Goal: Transaction & Acquisition: Book appointment/travel/reservation

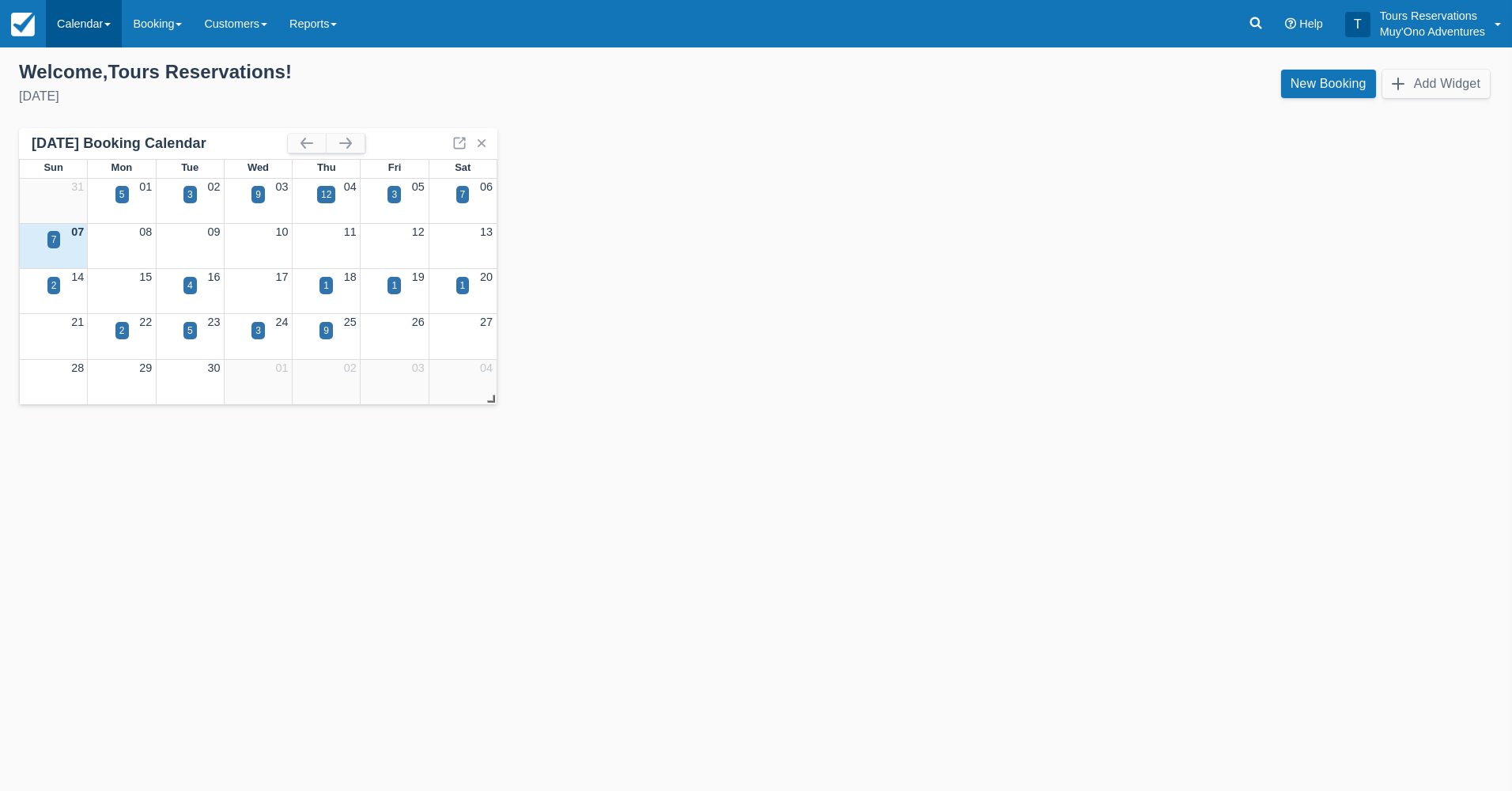
click at [101, 32] on link "Calendar" at bounding box center [83, 24] width 76 height 47
click at [96, 66] on link "Booking" at bounding box center [109, 68] width 125 height 33
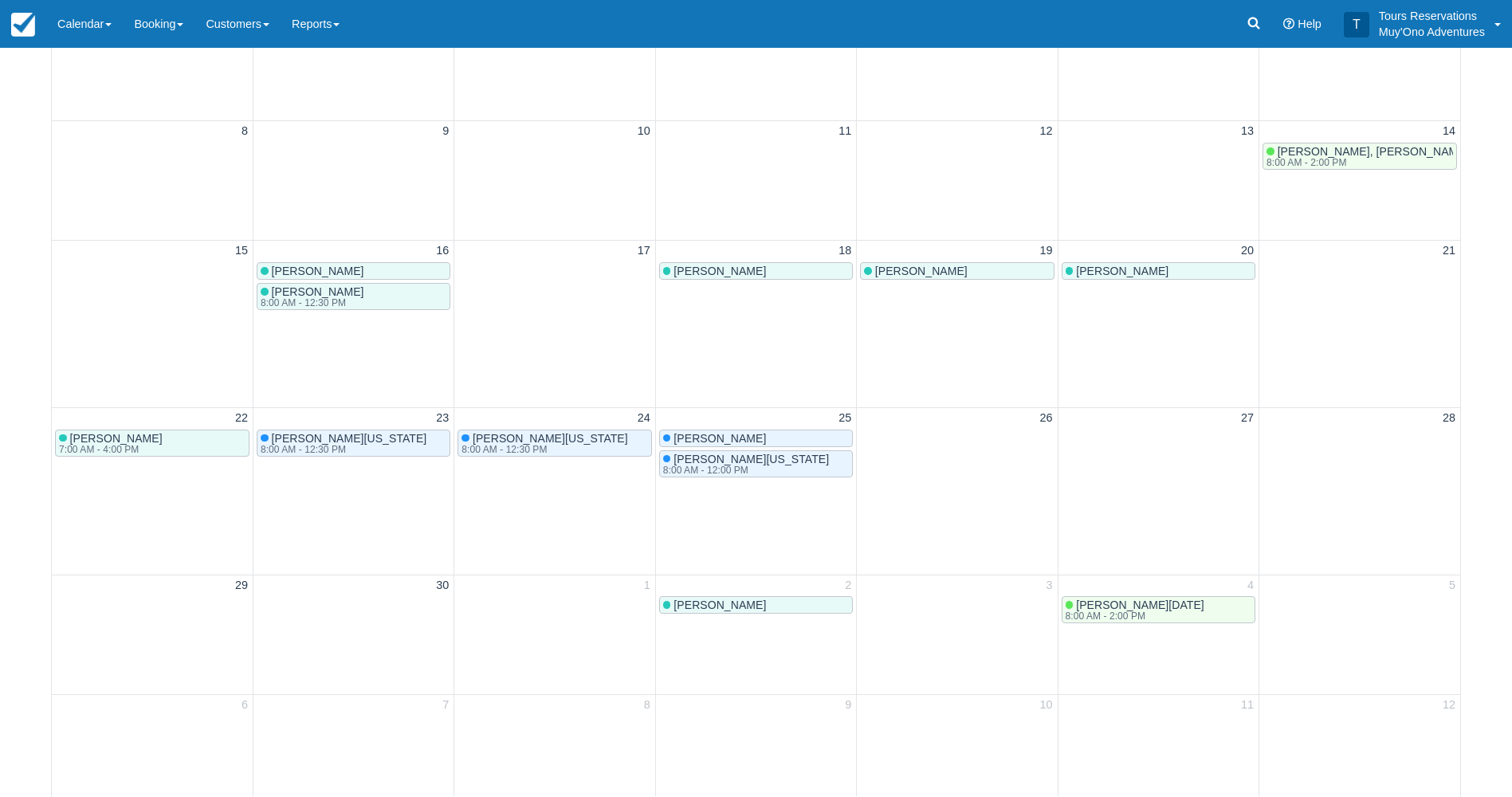
scroll to position [490, 0]
click at [142, 28] on link "Booking" at bounding box center [158, 24] width 72 height 48
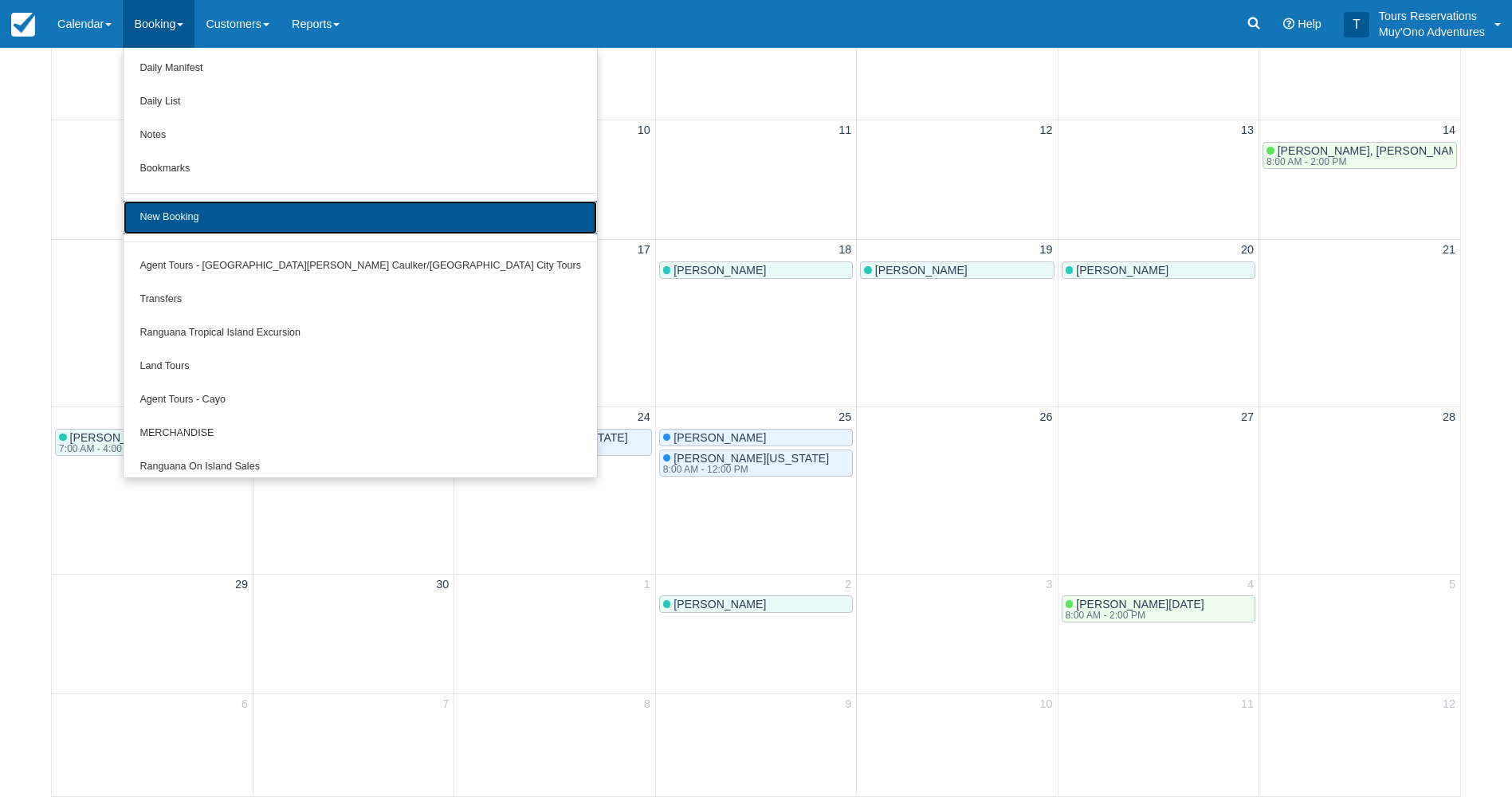
click at [196, 224] on link "New Booking" at bounding box center [361, 217] width 474 height 34
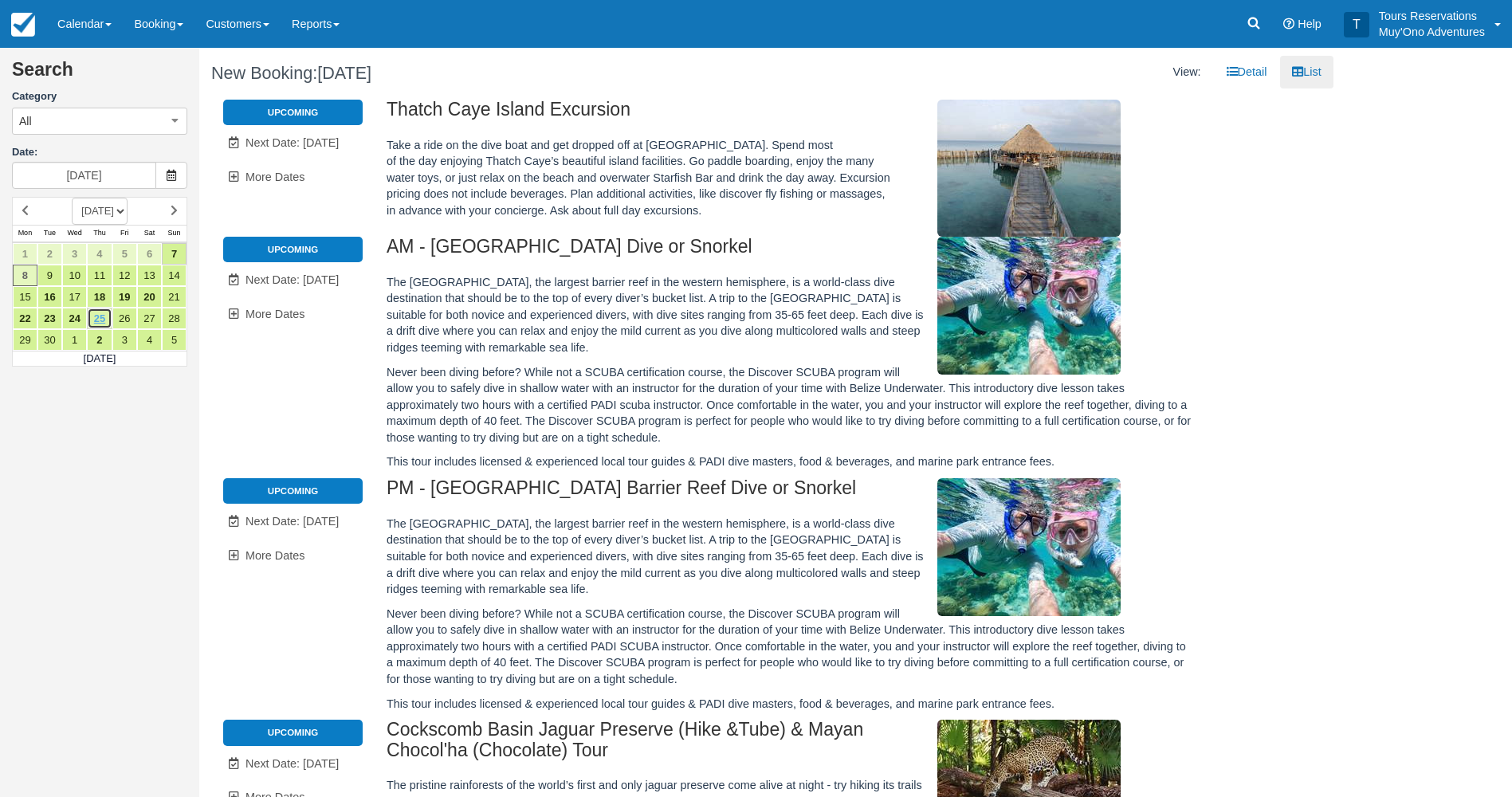
click at [103, 317] on link "25" at bounding box center [99, 318] width 25 height 21
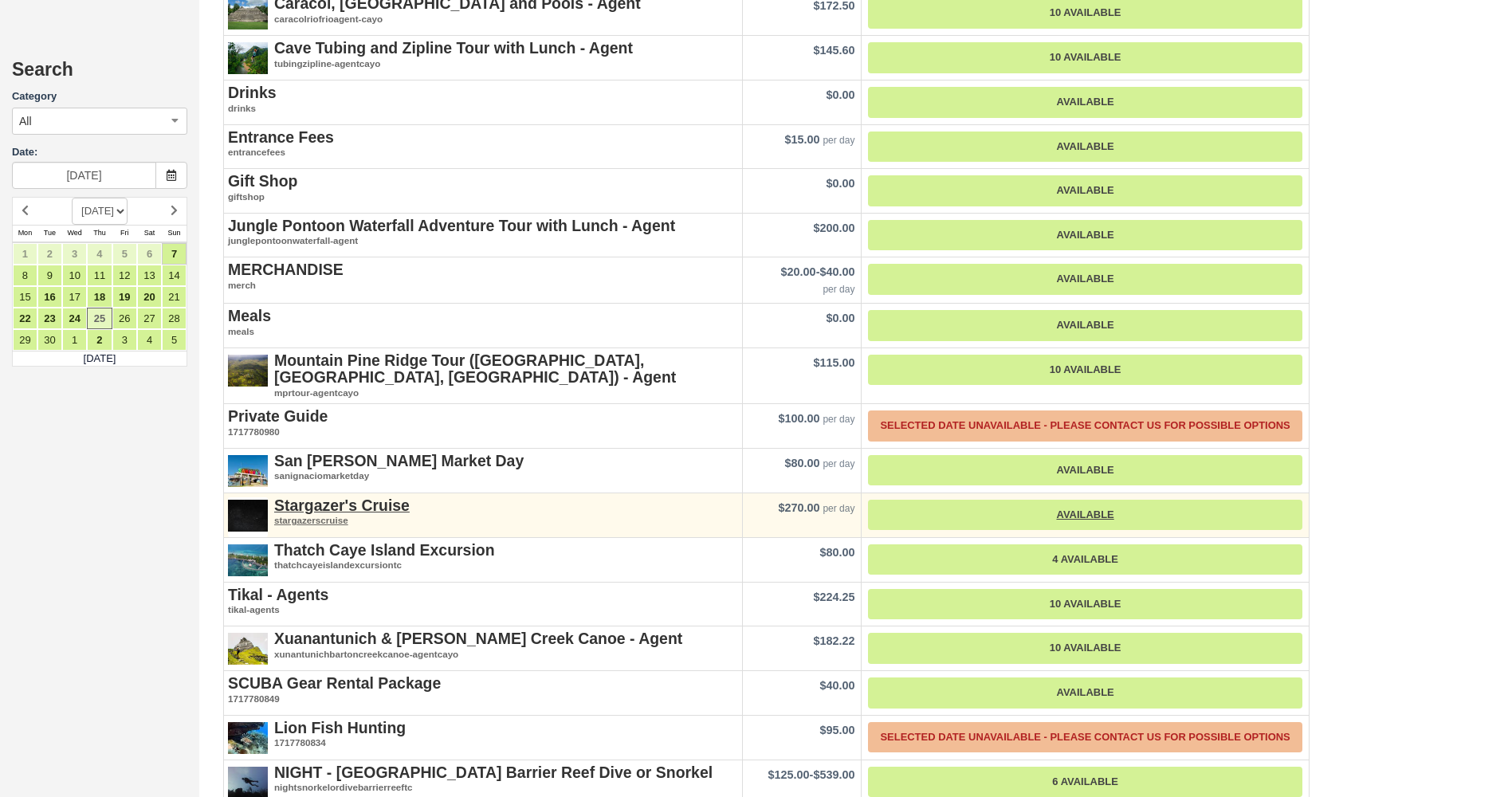
scroll to position [1674, 0]
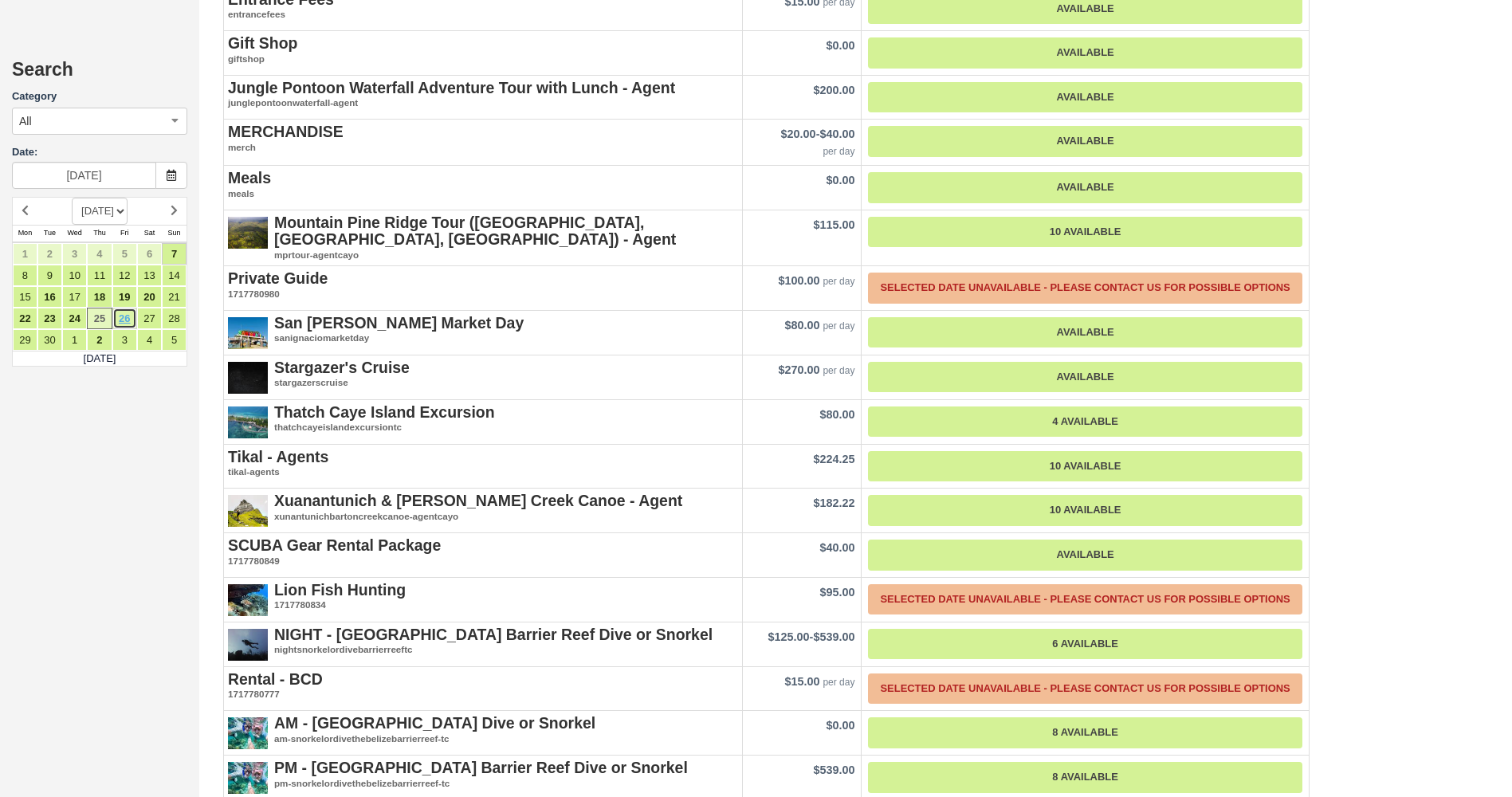
click at [127, 316] on link "26" at bounding box center [125, 318] width 25 height 21
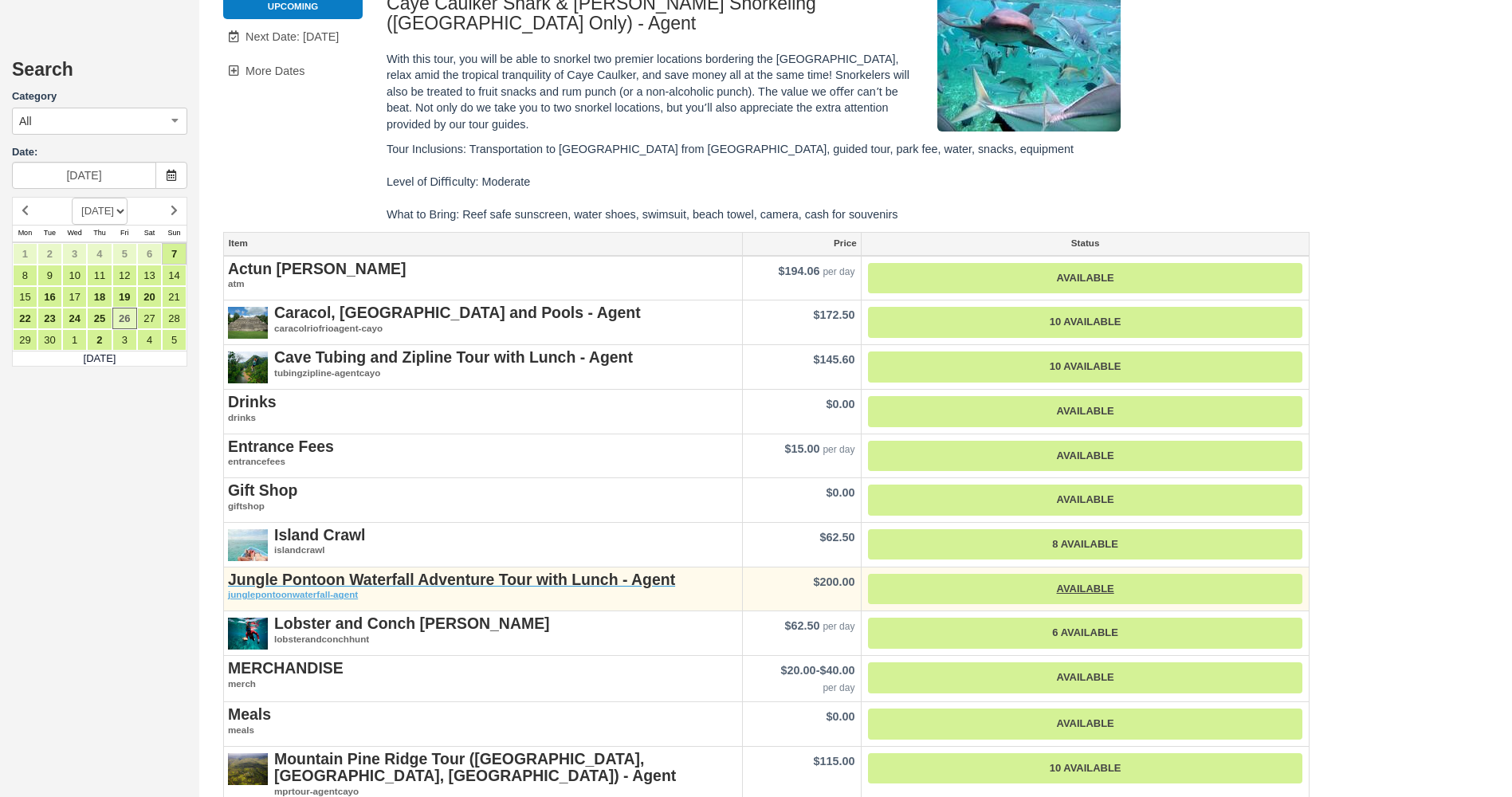
scroll to position [1992, 0]
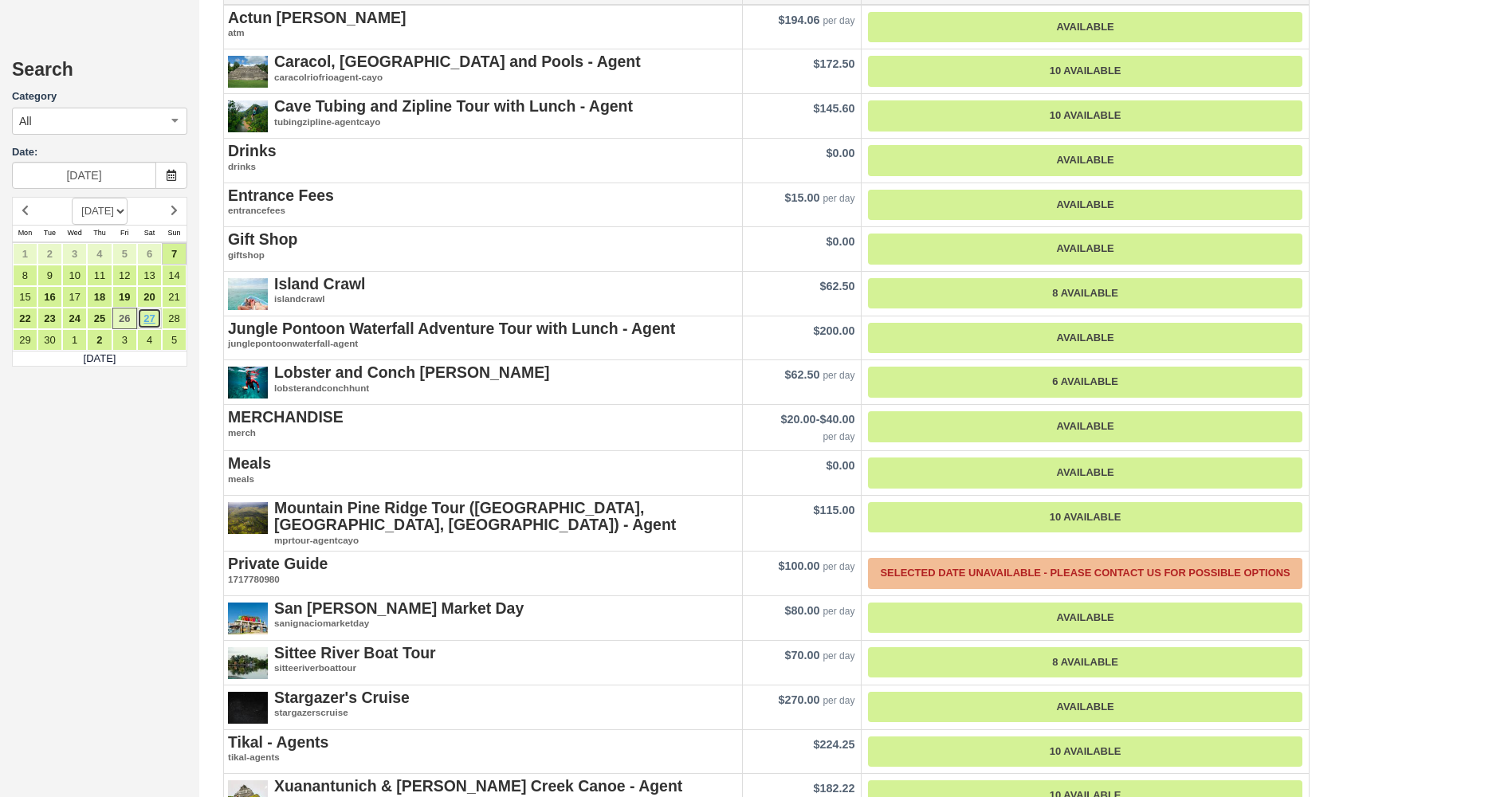
click at [158, 318] on link "27" at bounding box center [149, 318] width 25 height 21
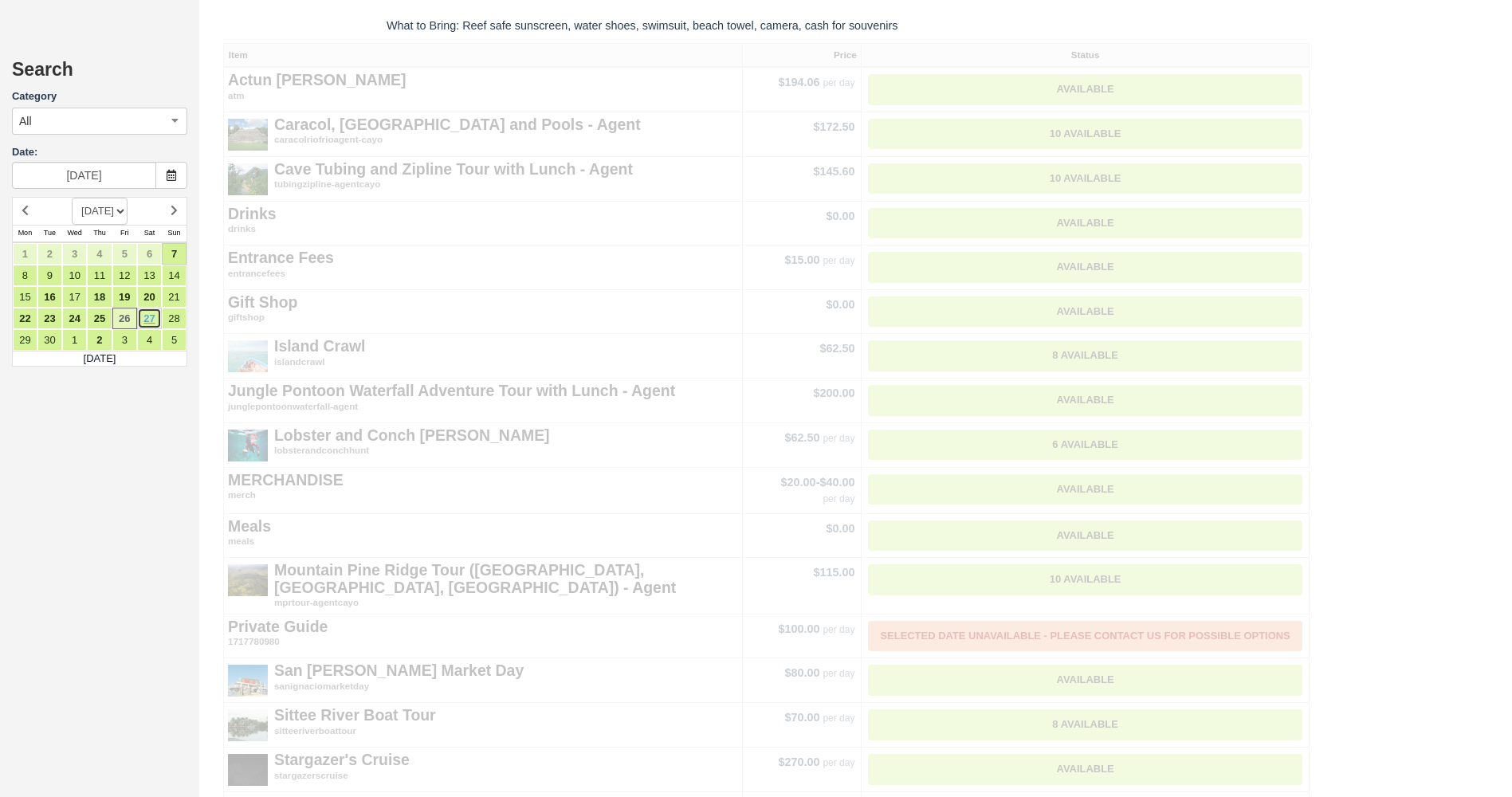
scroll to position [0, 0]
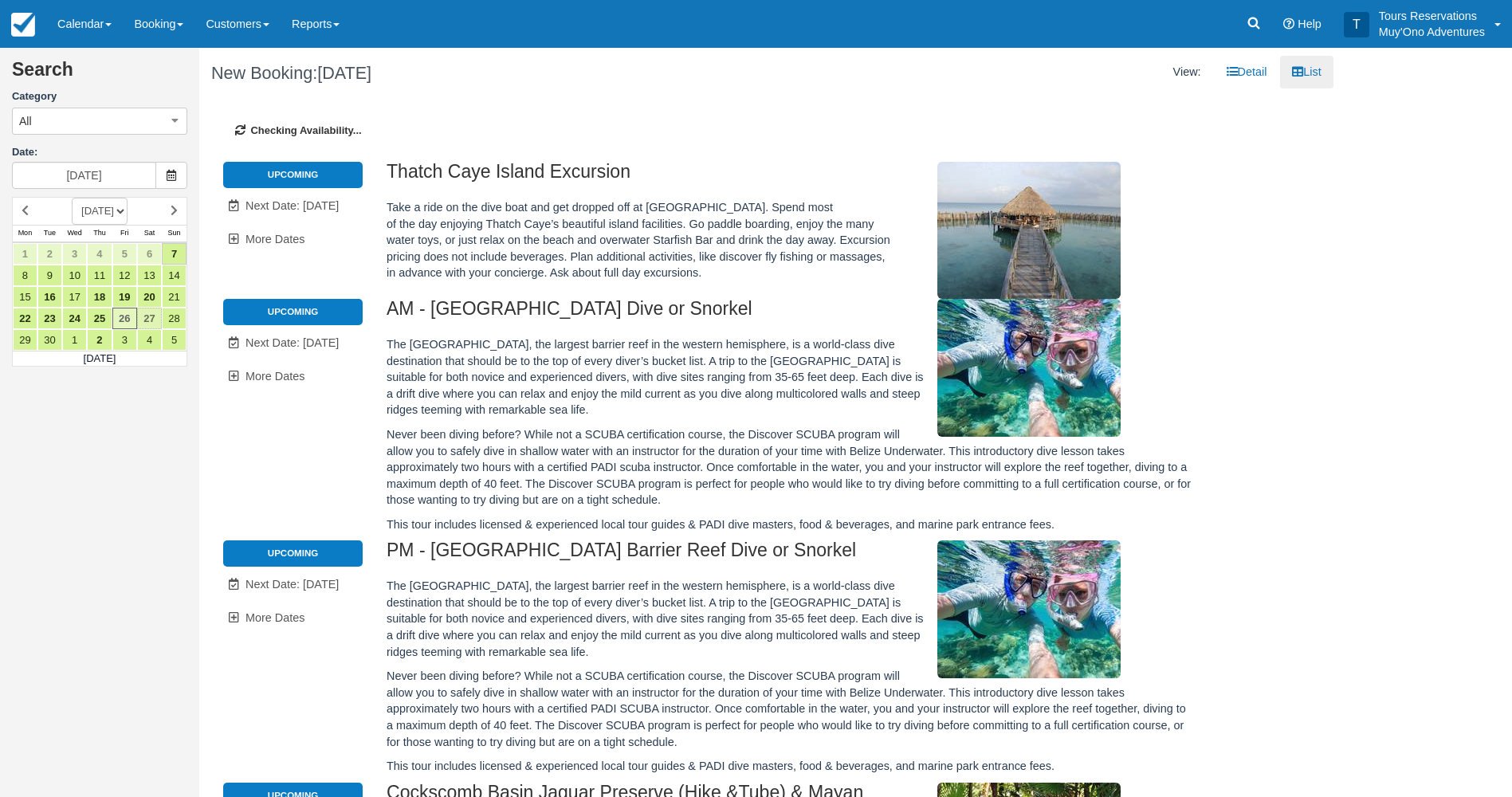
type input "09/27/25"
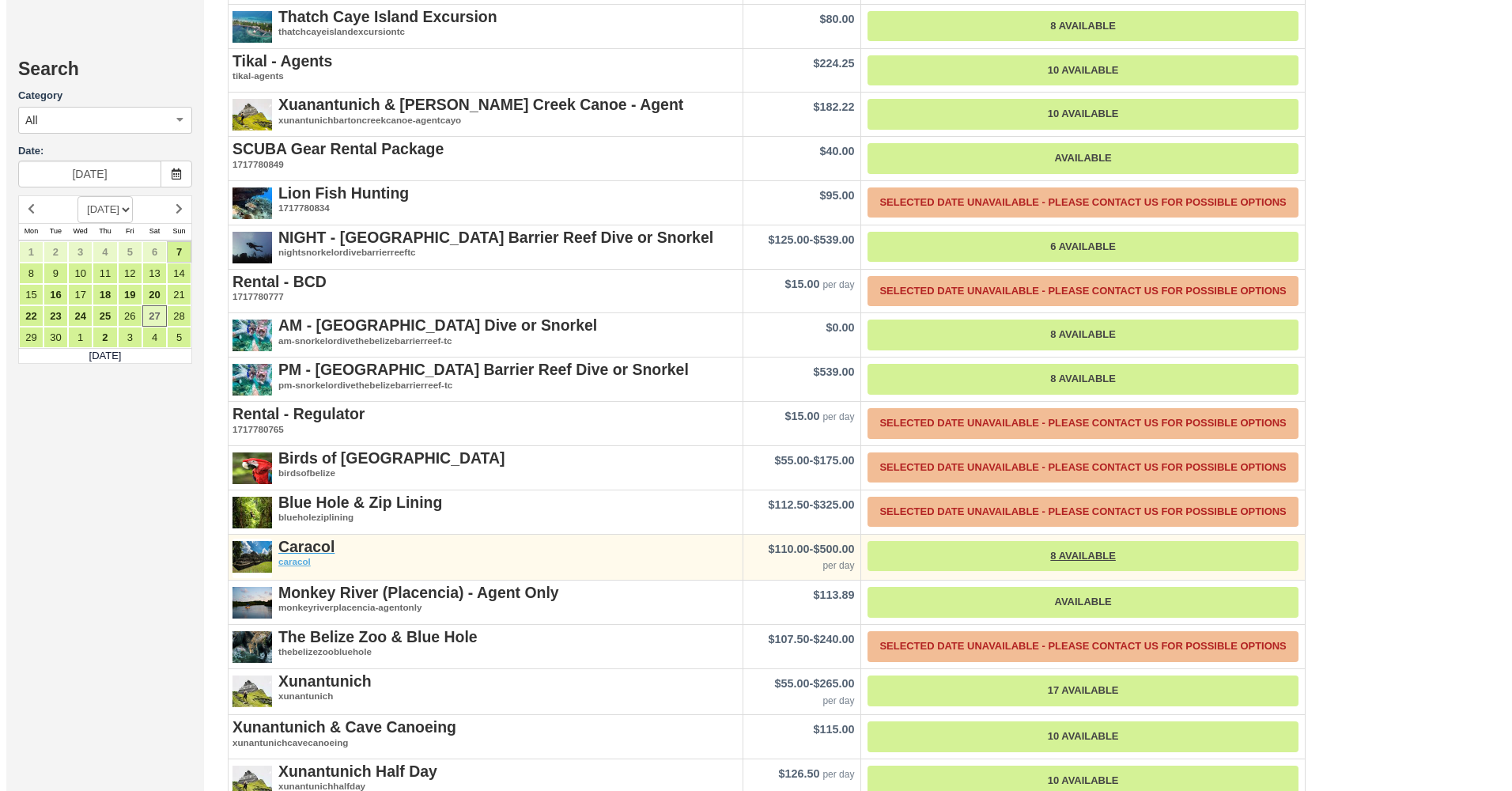
scroll to position [2610, 0]
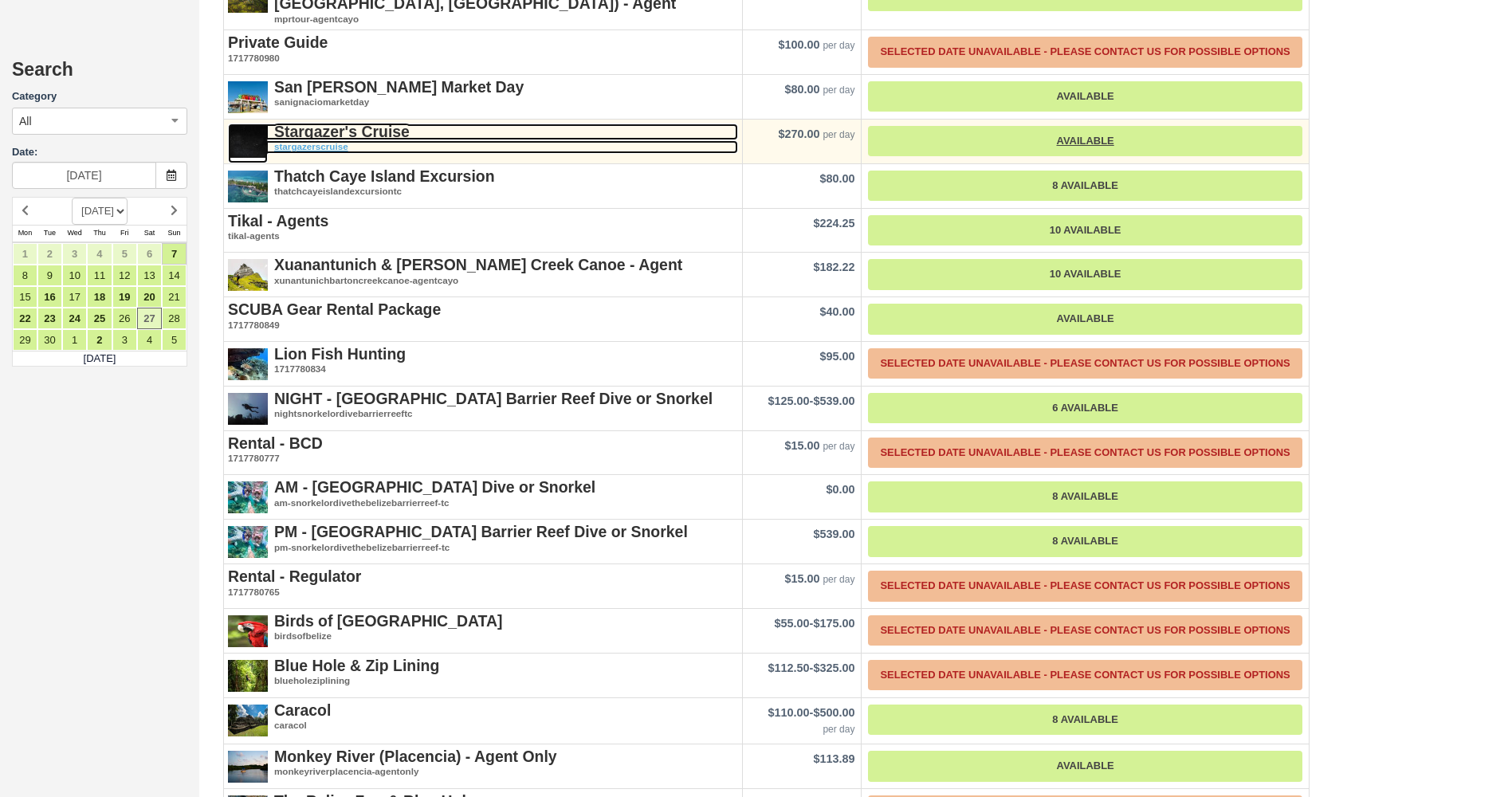
click at [321, 123] on strong "Stargazer's Cruise" at bounding box center [341, 132] width 135 height 18
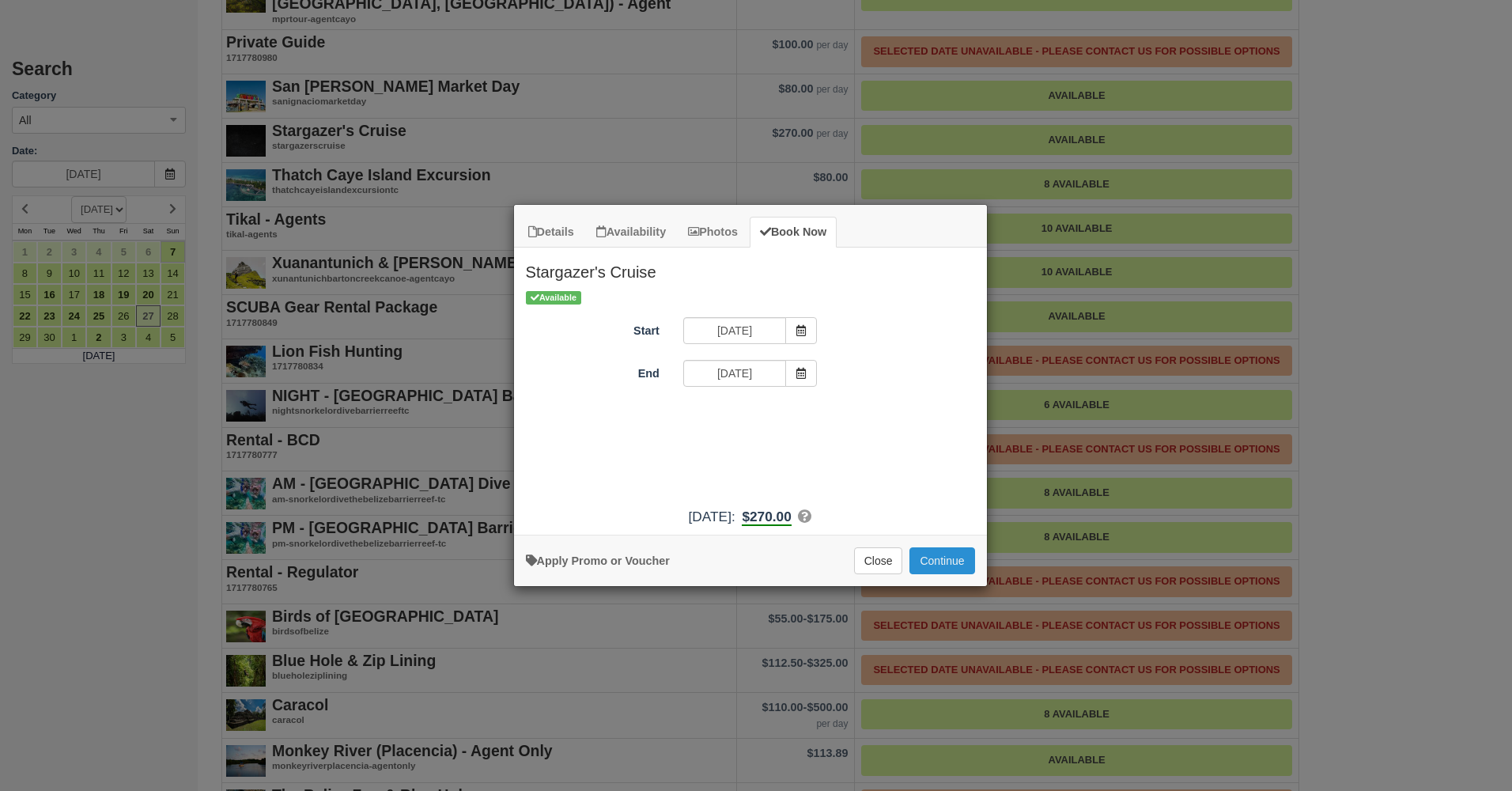
click at [939, 572] on button "Continue" at bounding box center [942, 560] width 65 height 27
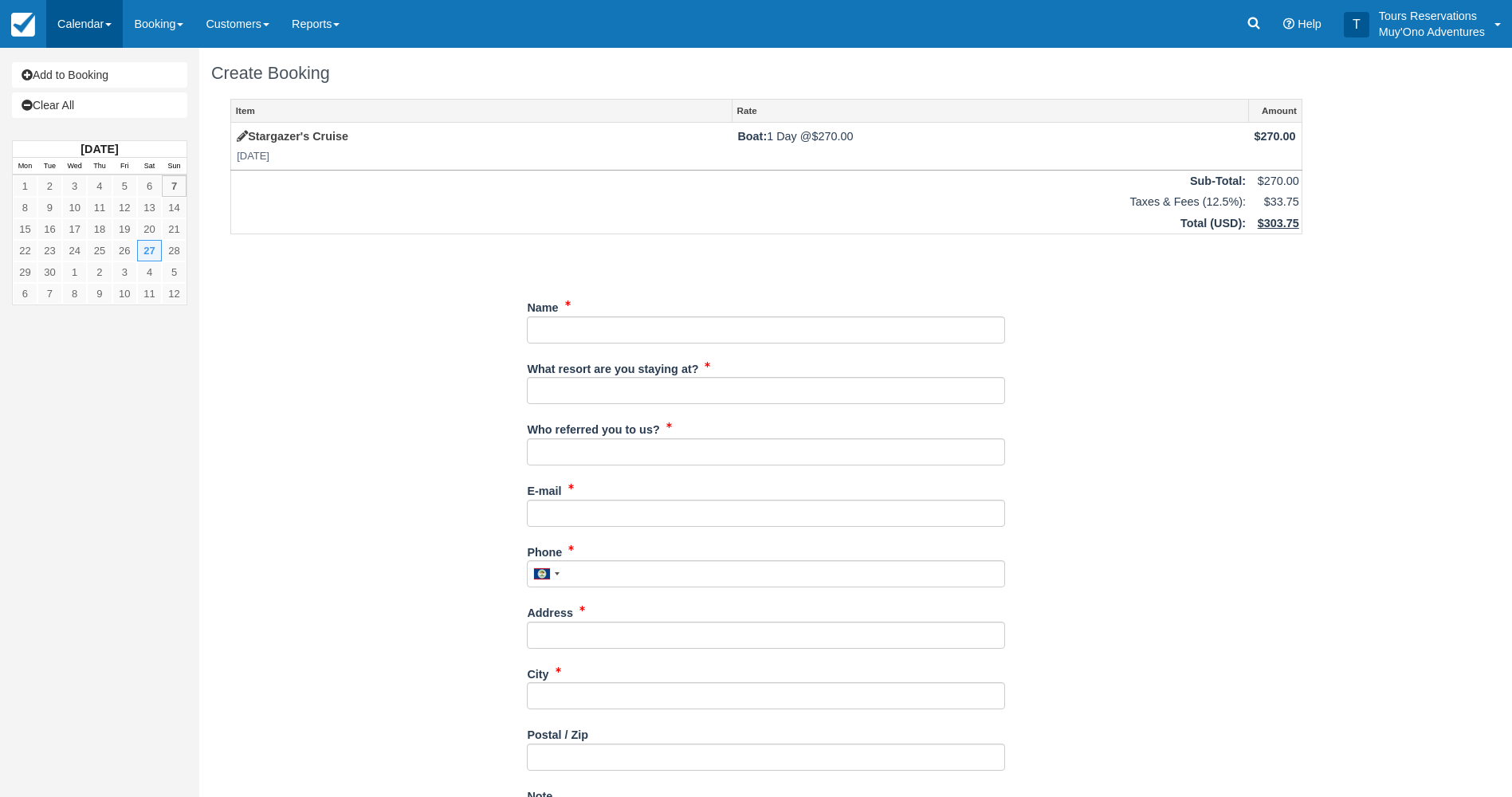
click at [102, 34] on link "Calendar" at bounding box center [84, 24] width 77 height 48
click at [110, 64] on link "Booking" at bounding box center [110, 69] width 125 height 34
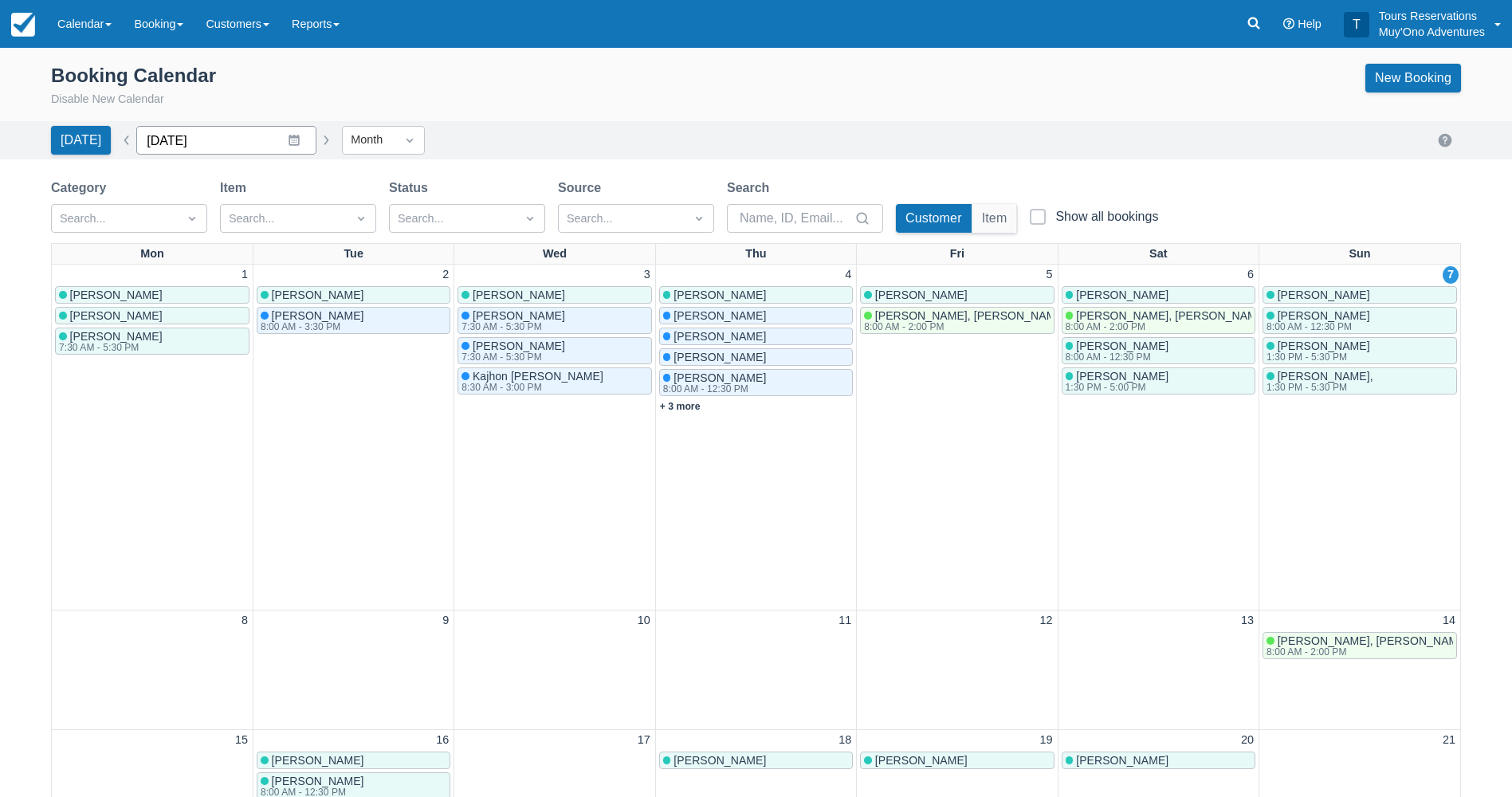
click at [167, 142] on input "[DATE]" at bounding box center [226, 140] width 180 height 28
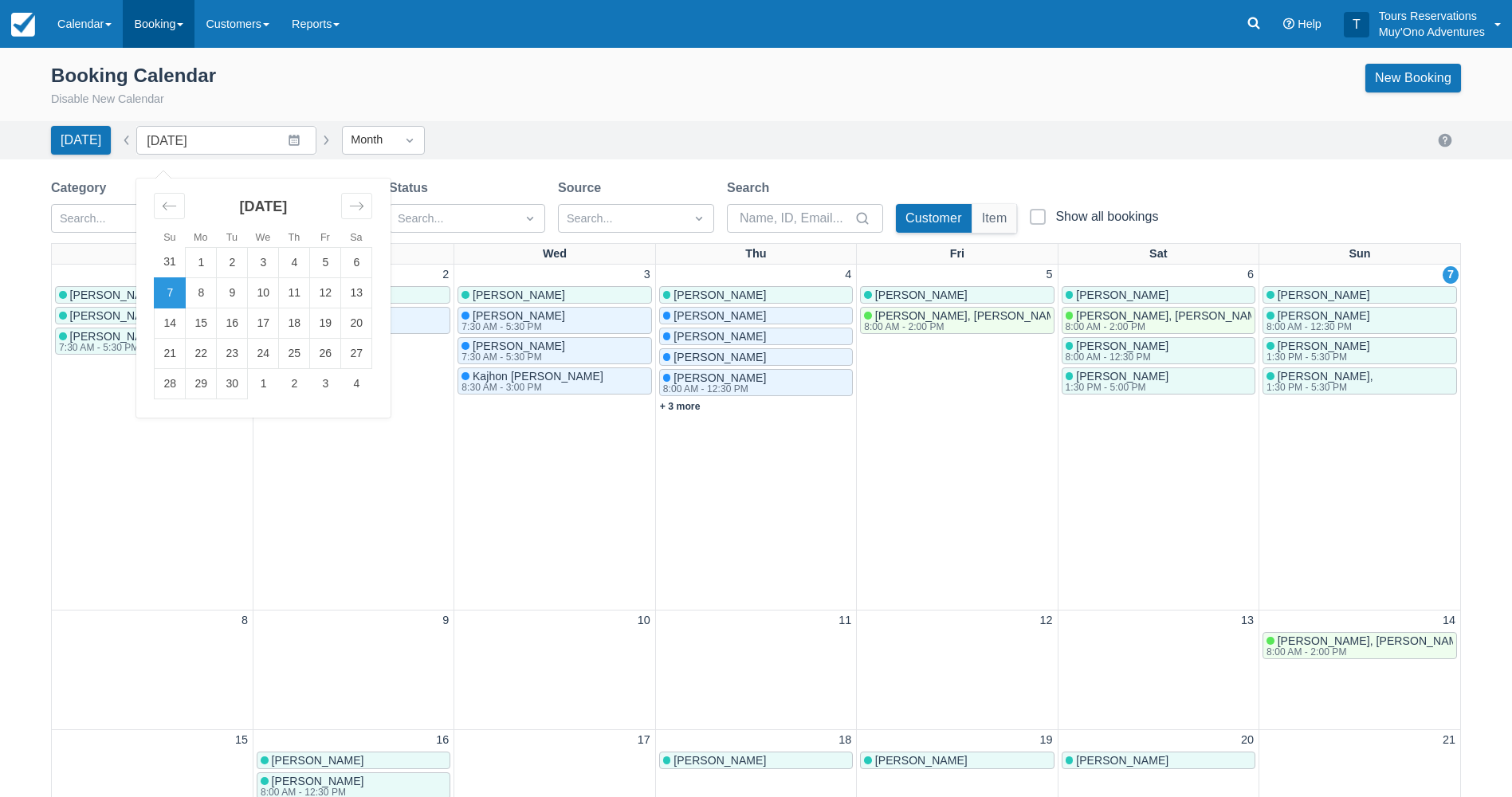
click at [148, 23] on link "Booking" at bounding box center [158, 24] width 72 height 48
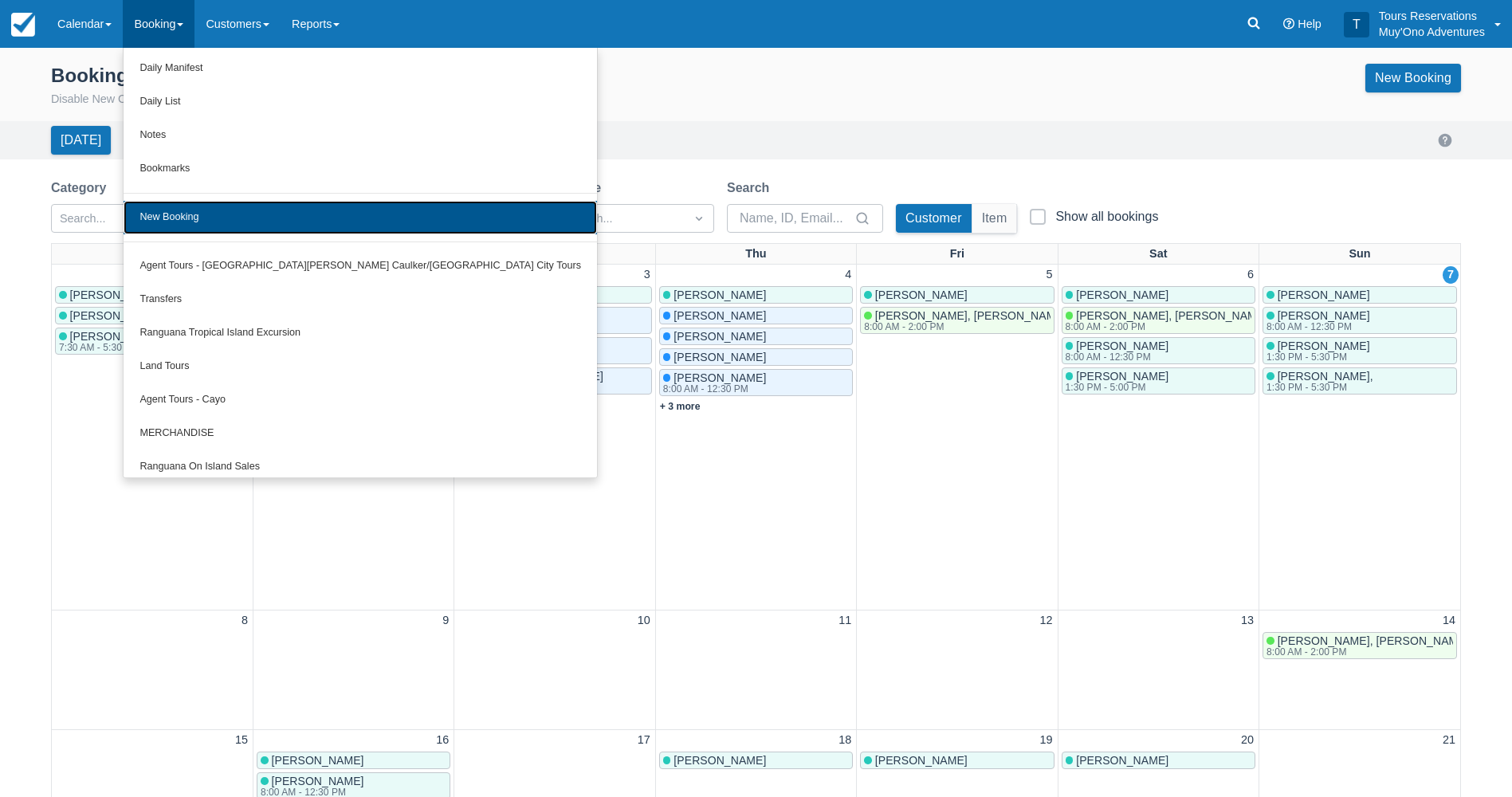
click at [213, 202] on link "New Booking" at bounding box center [361, 217] width 474 height 34
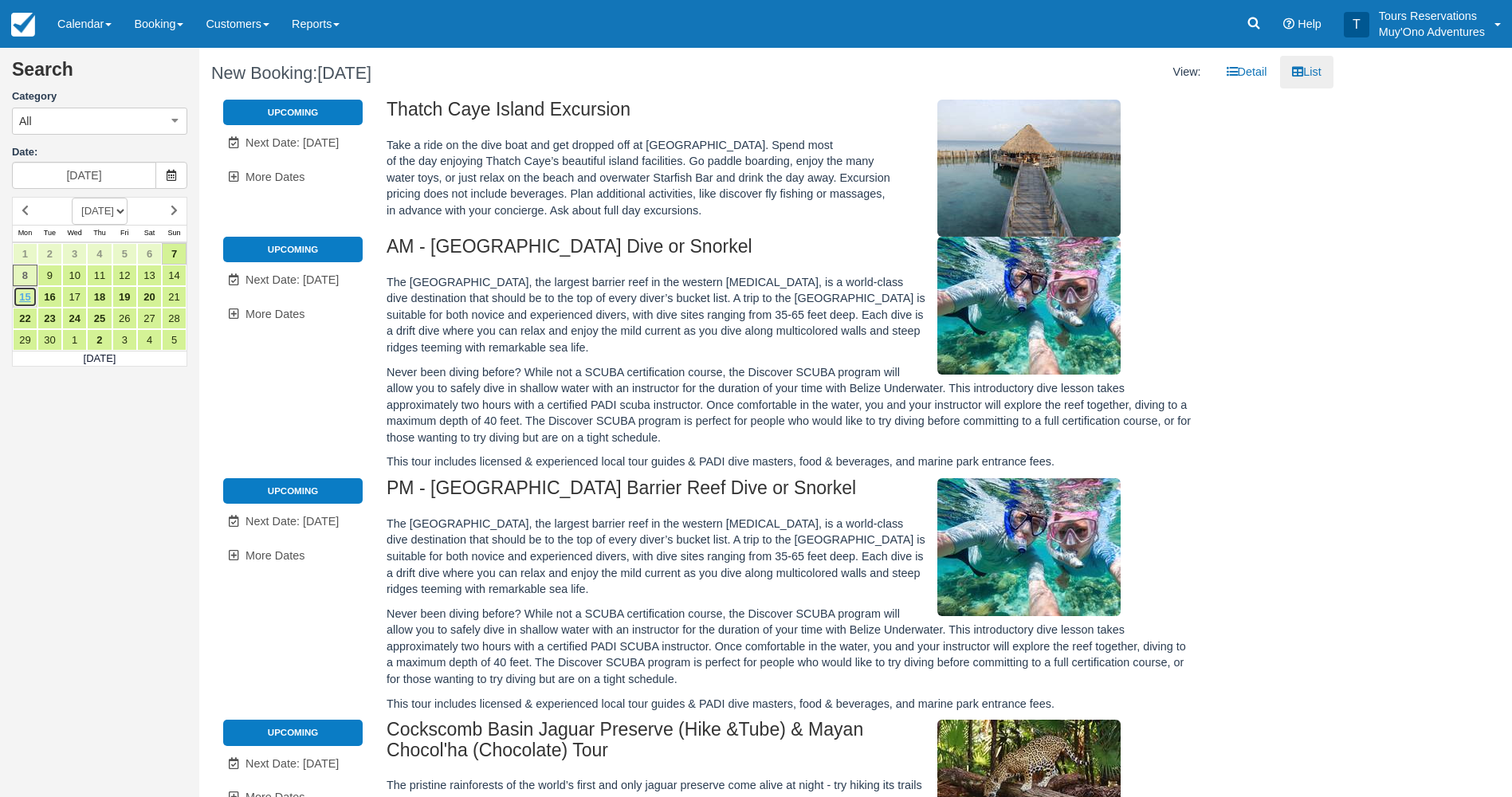
click at [34, 300] on link "15" at bounding box center [25, 297] width 25 height 21
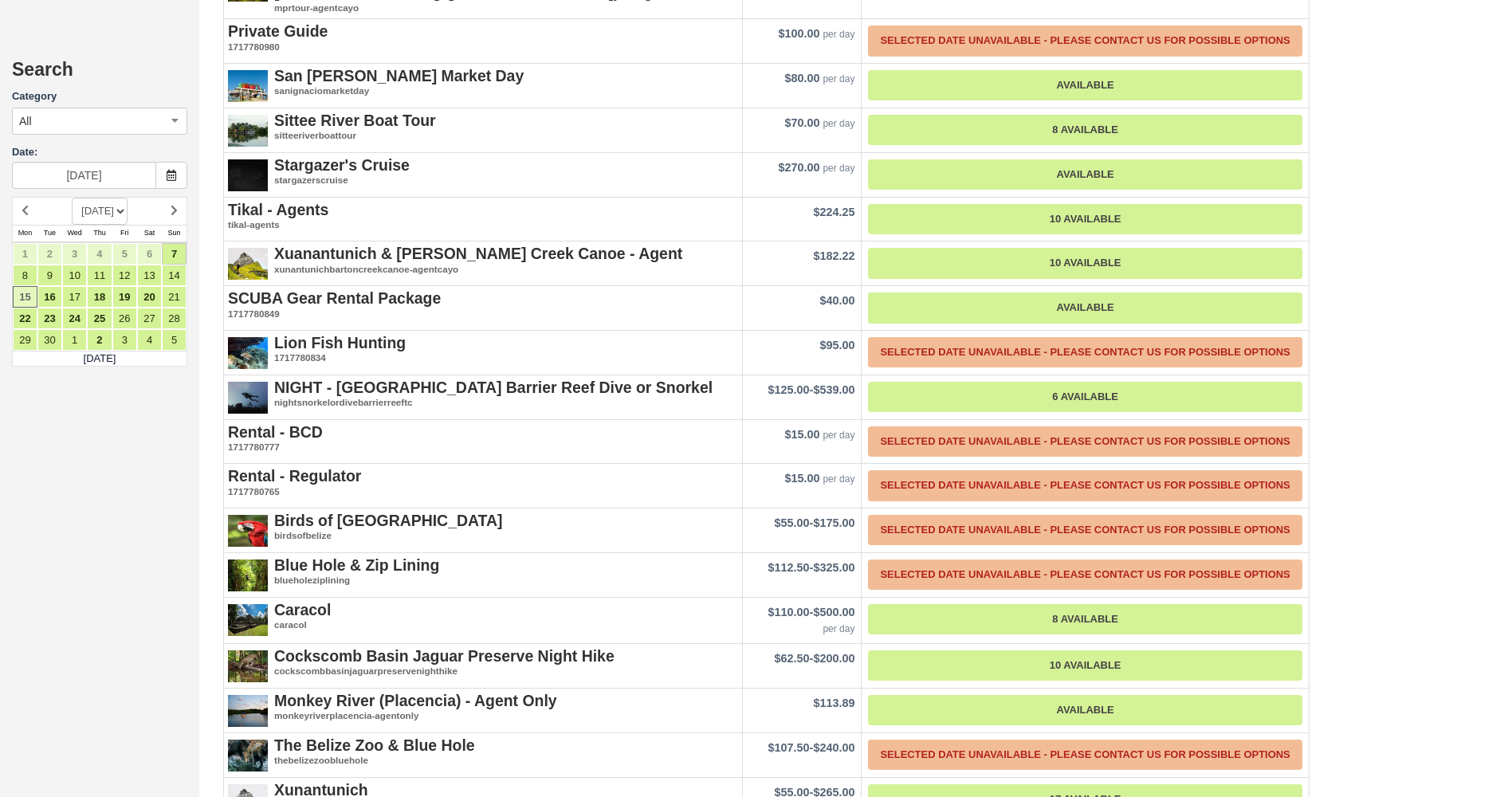
scroll to position [2391, 0]
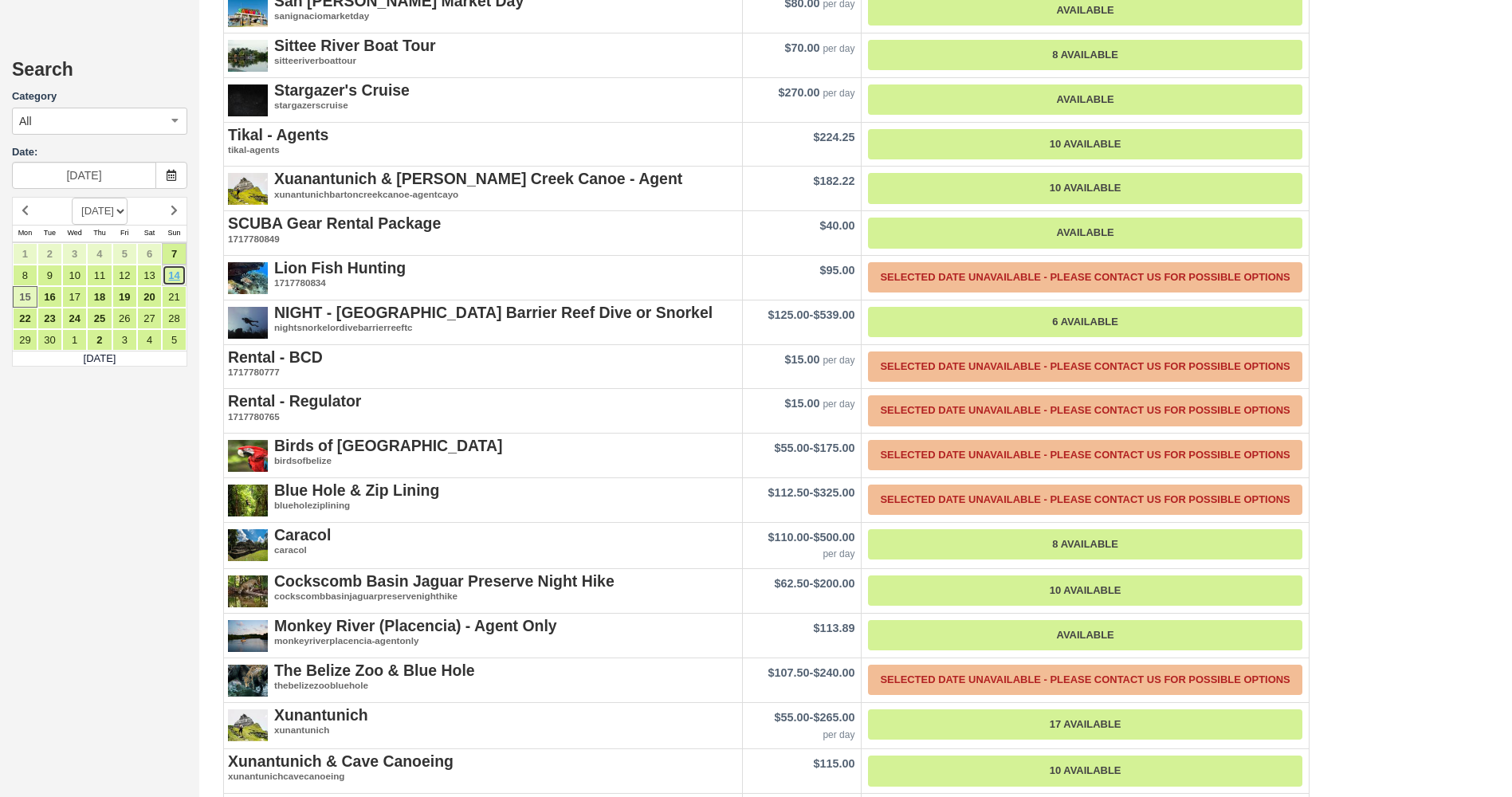
click at [168, 282] on link "14" at bounding box center [174, 275] width 25 height 21
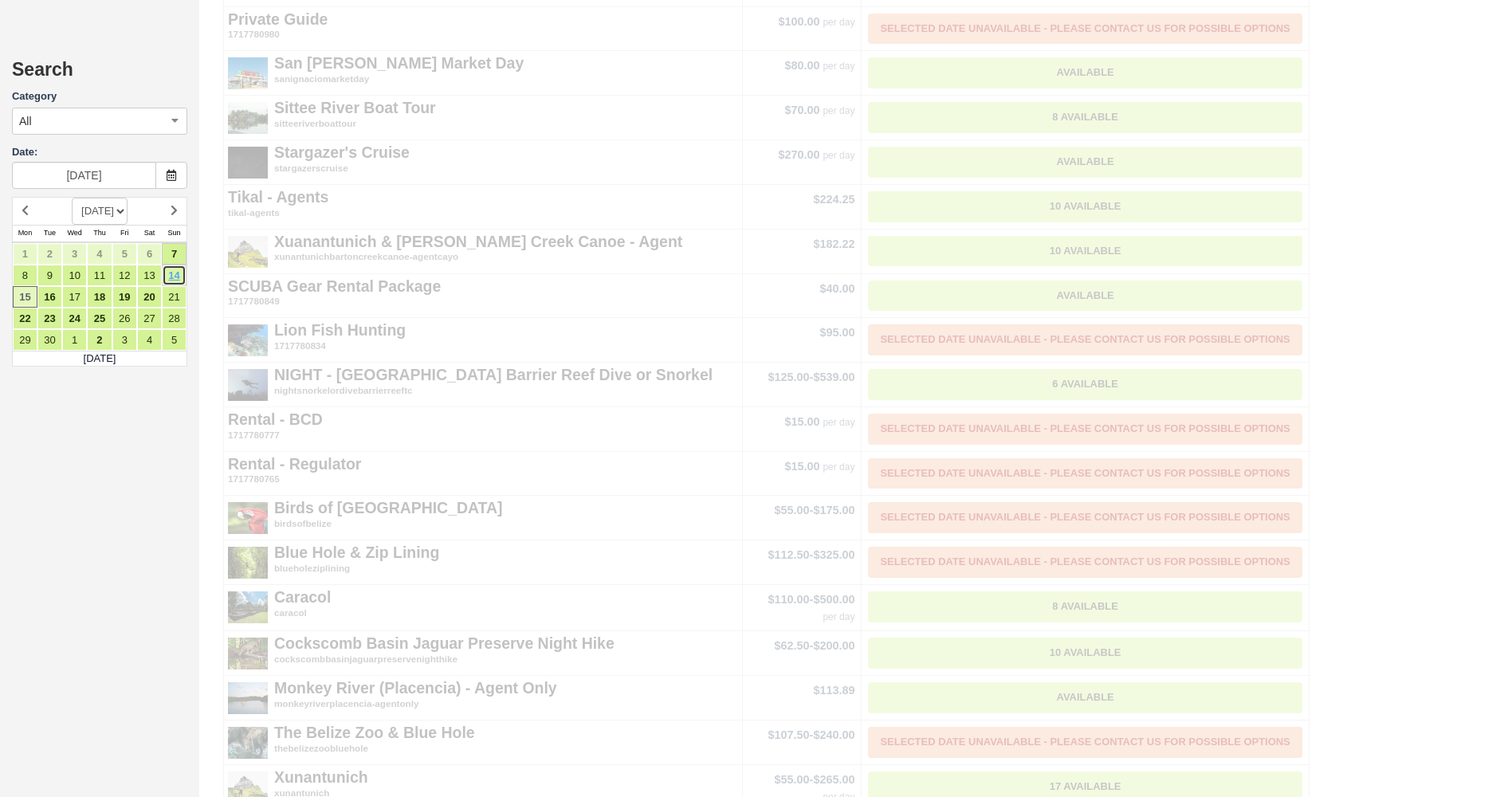
scroll to position [0, 0]
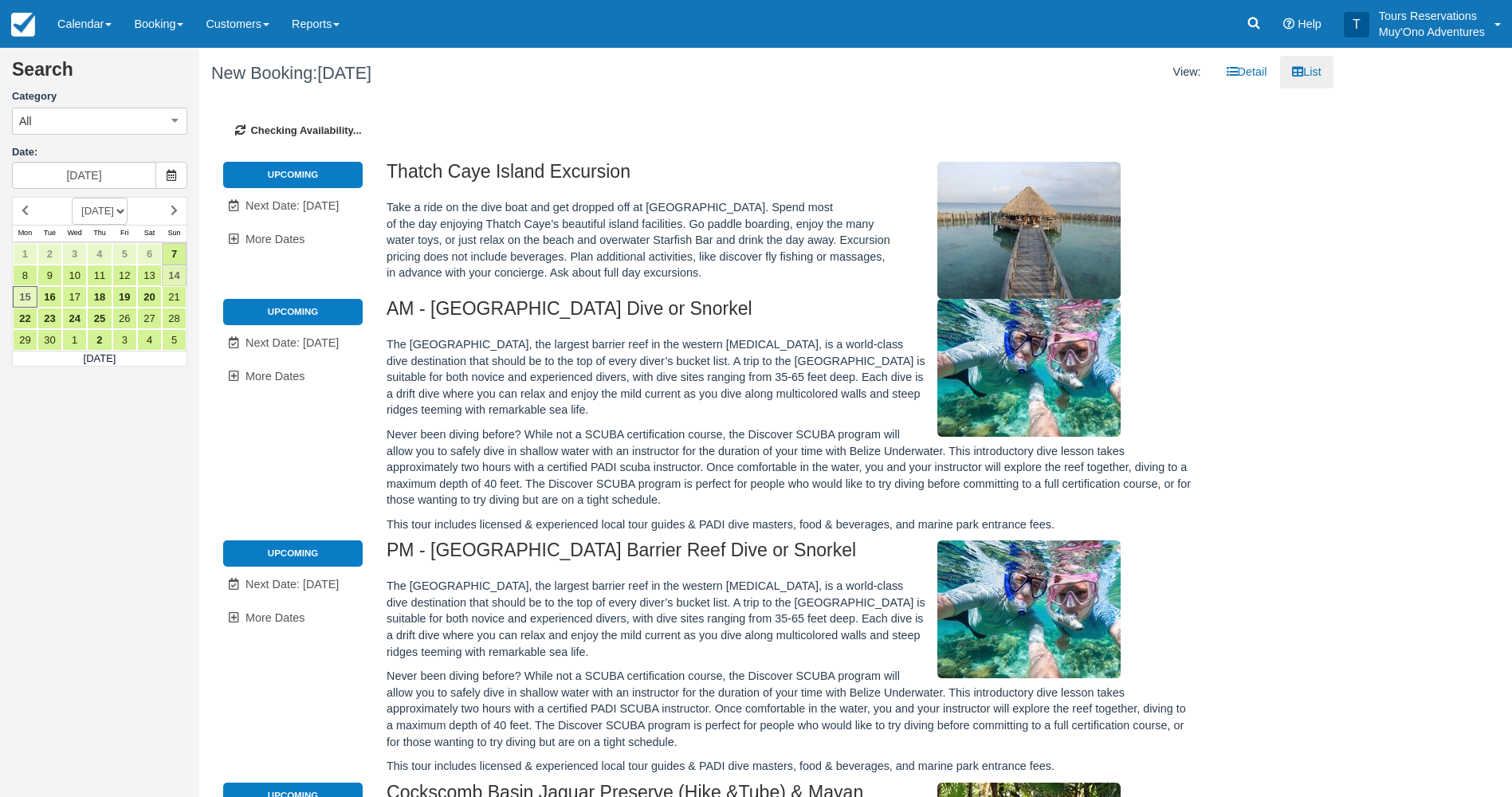
type input "09/14/25"
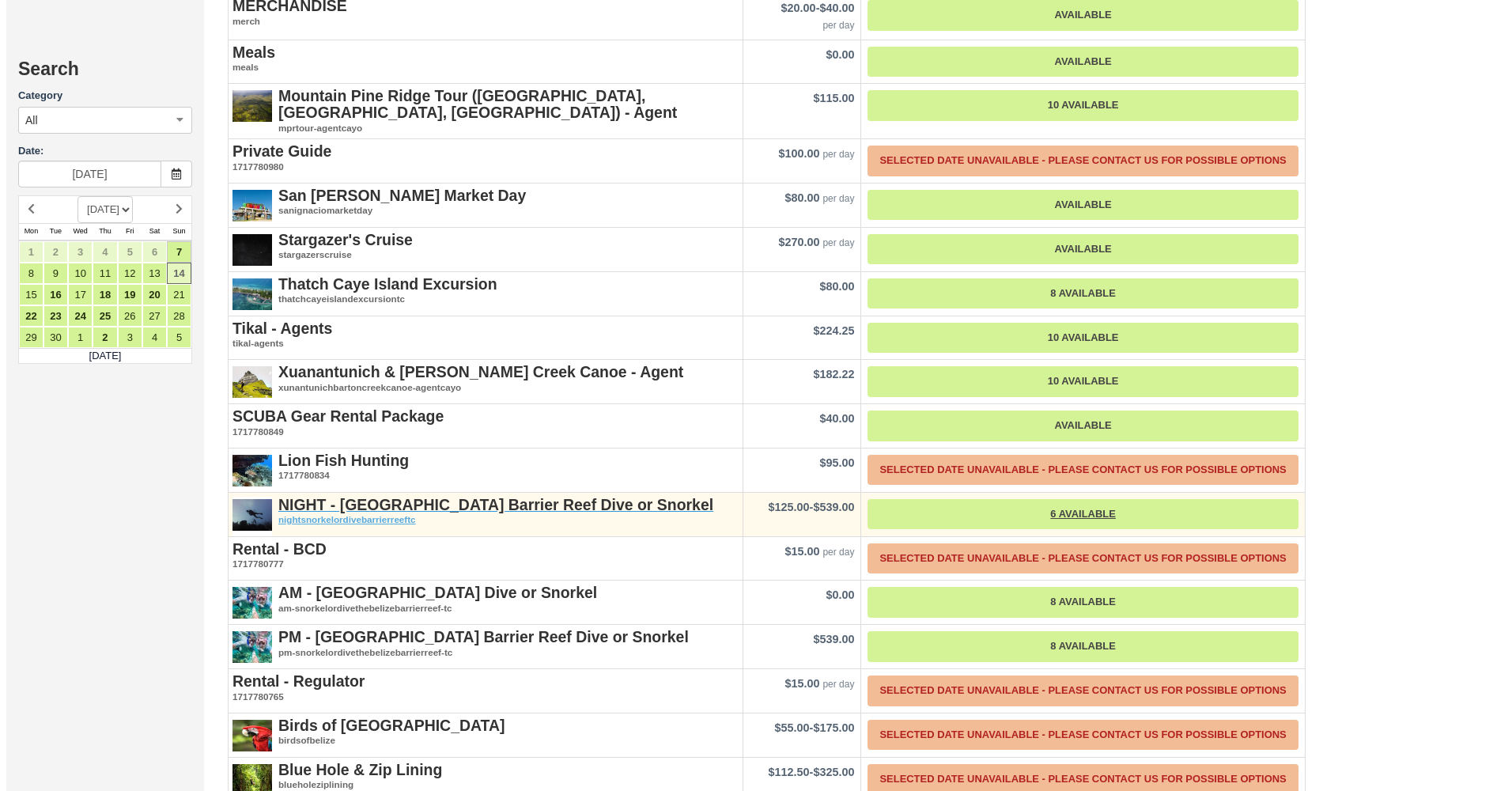
scroll to position [2689, 0]
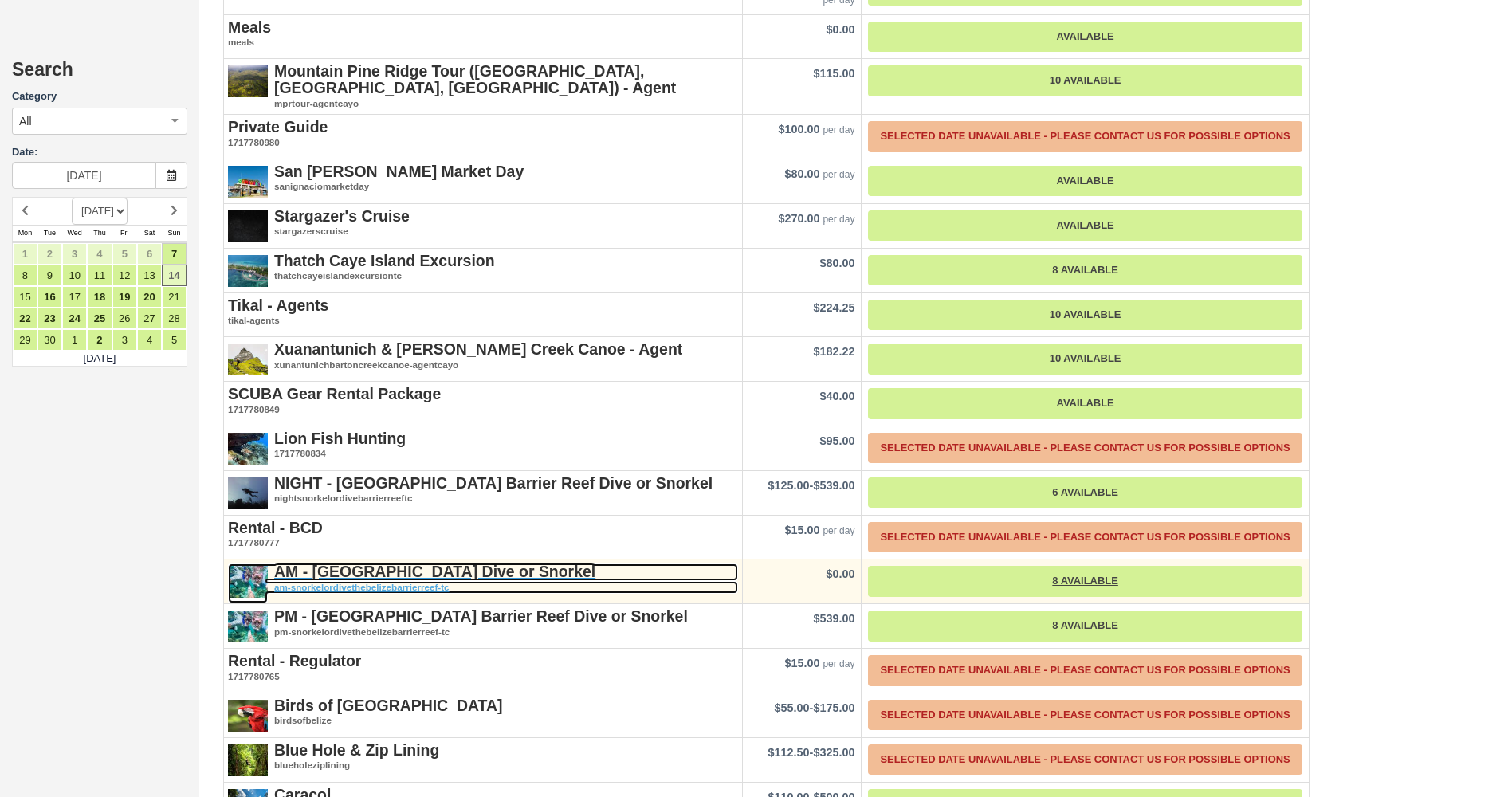
click at [364, 563] on strong "AM - [GEOGRAPHIC_DATA] Dive or Snorkel" at bounding box center [434, 572] width 321 height 18
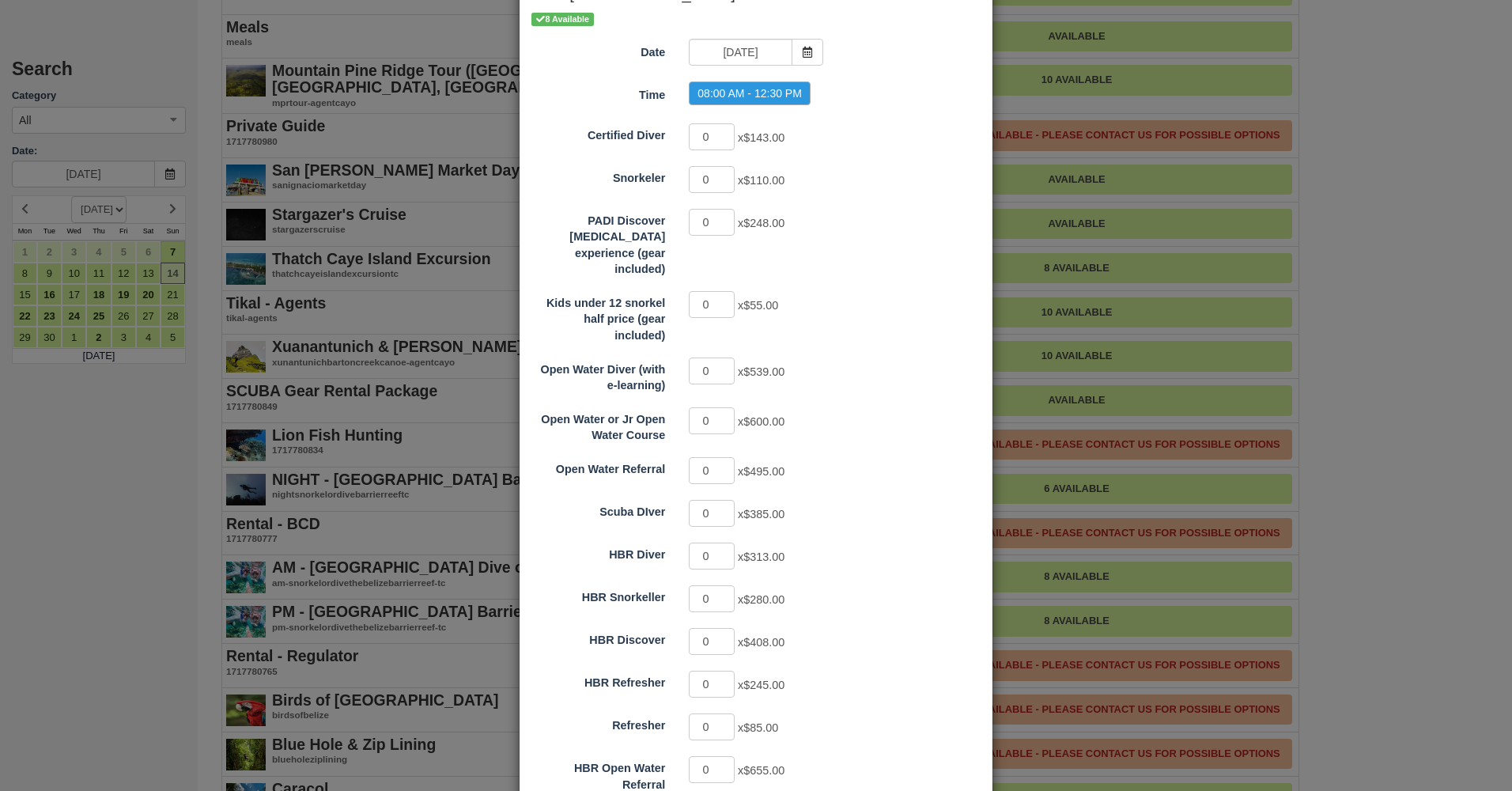
scroll to position [206, 0]
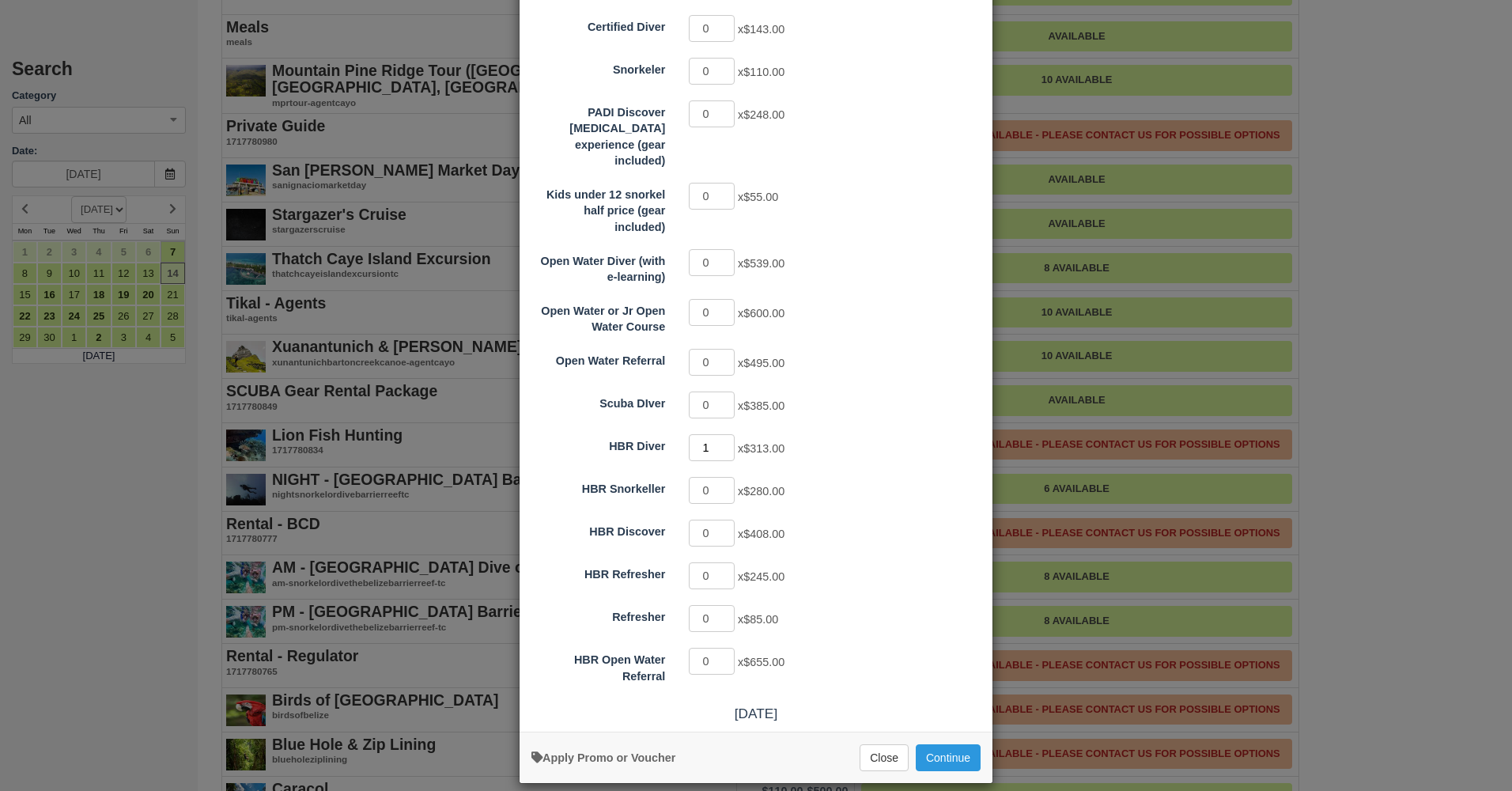
type input "1"
click at [722, 434] on input "1" at bounding box center [712, 447] width 46 height 27
click at [934, 745] on button "Continue" at bounding box center [948, 758] width 65 height 27
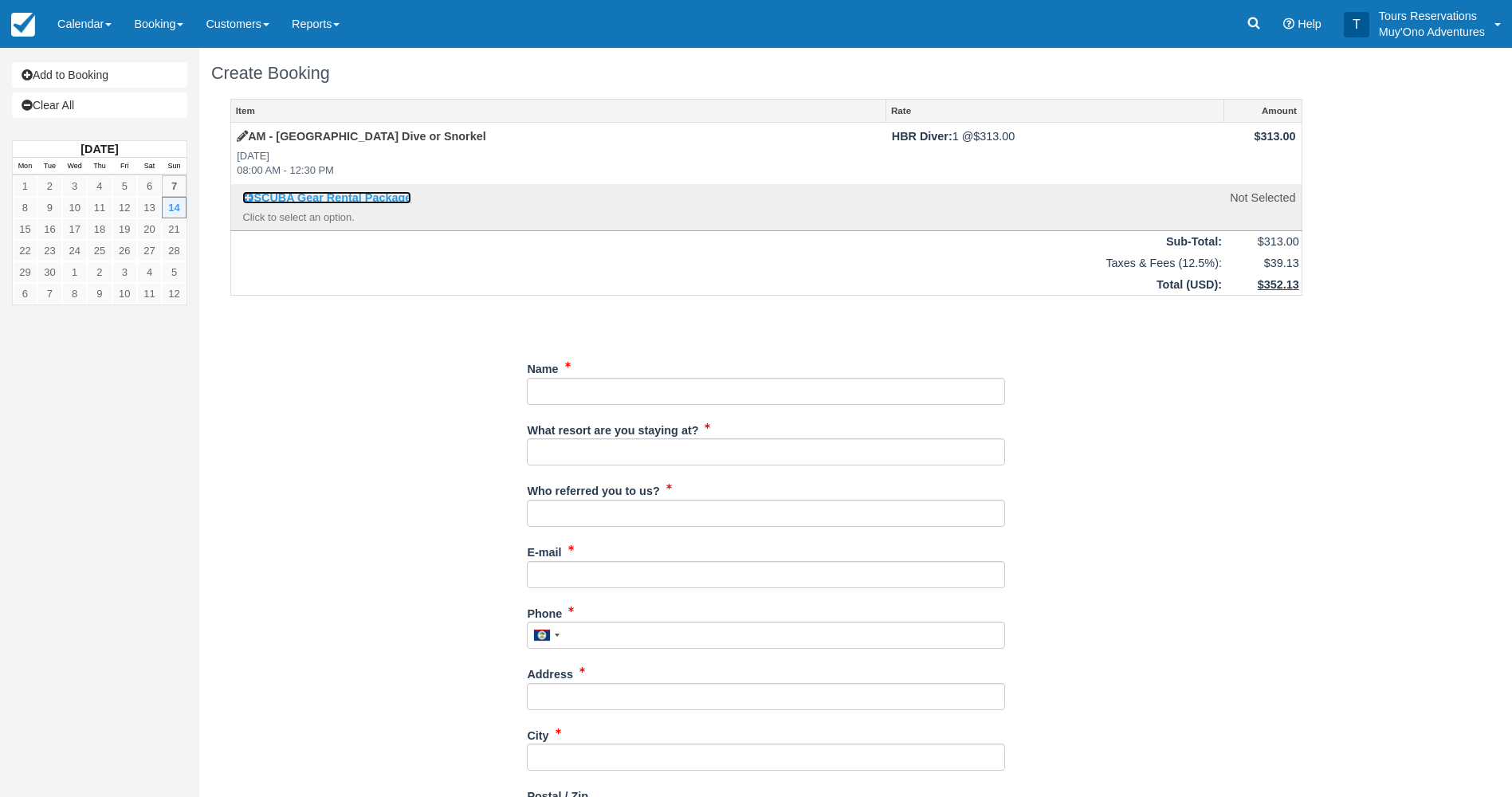
click at [353, 198] on link "SCUBA Gear Rental Package" at bounding box center [326, 197] width 169 height 12
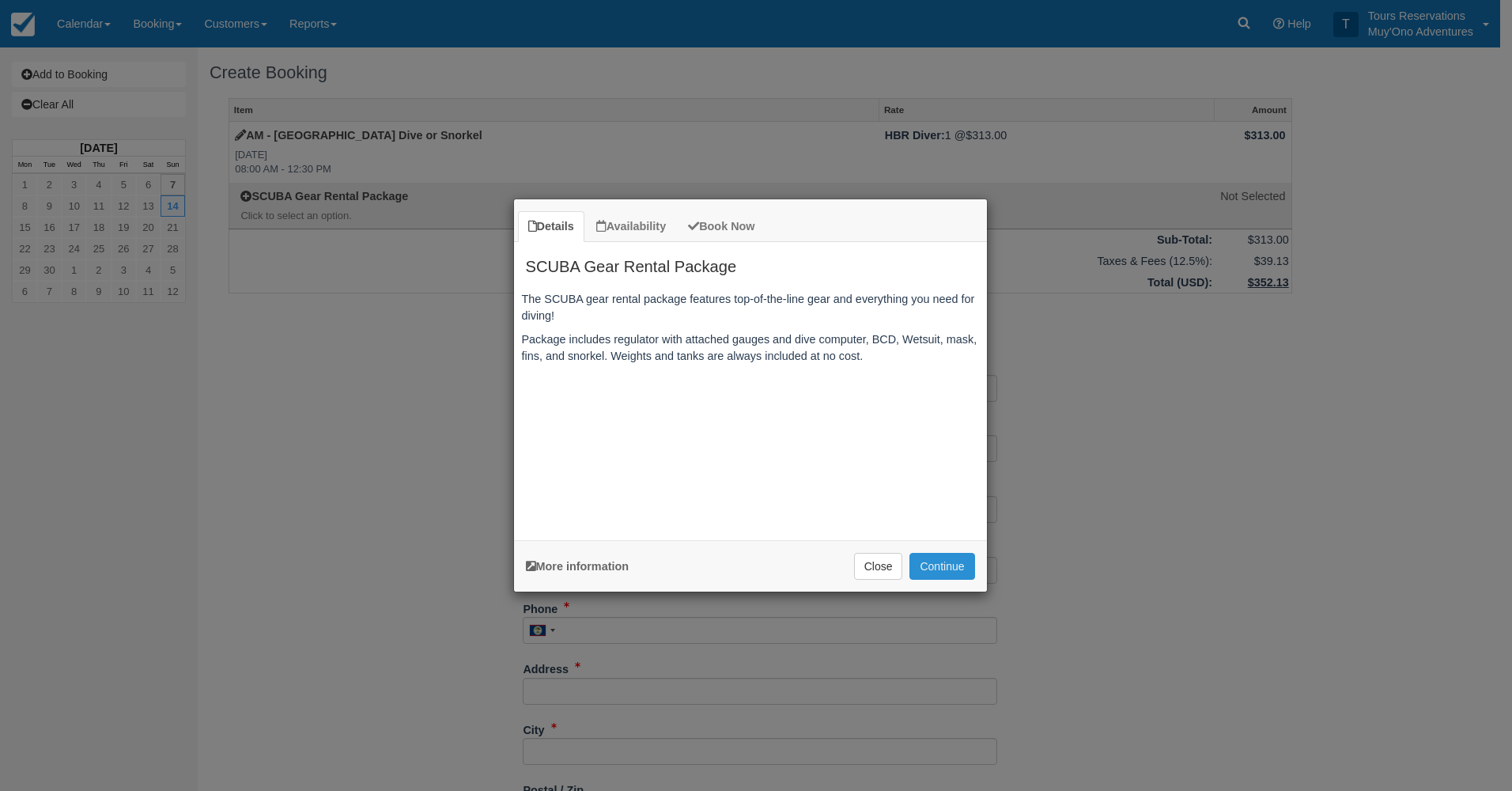
click at [931, 571] on button "Continue" at bounding box center [942, 566] width 65 height 27
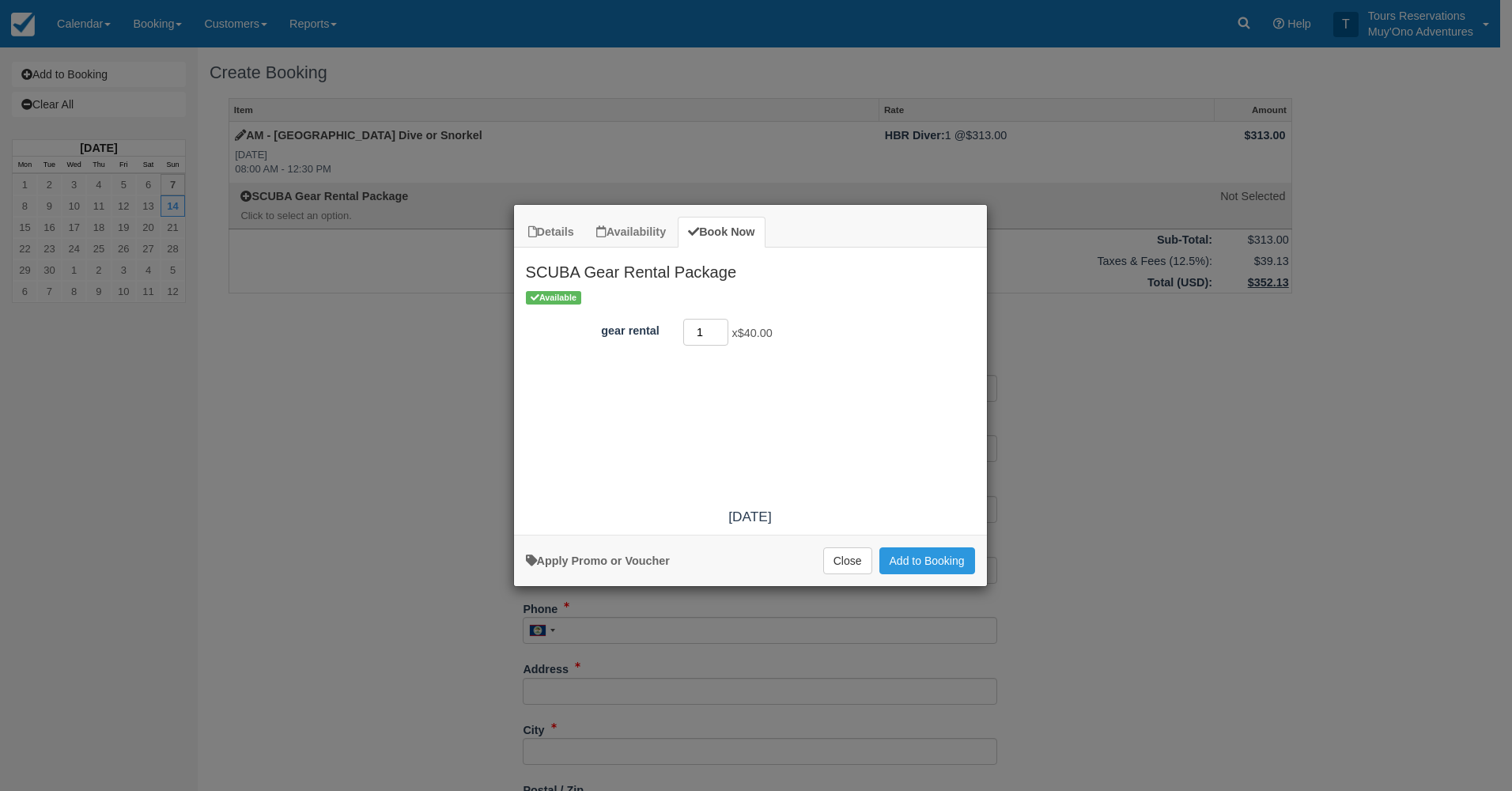
type input "1"
click at [721, 331] on input "1" at bounding box center [706, 331] width 46 height 27
click at [905, 562] on button "Add to Booking" at bounding box center [927, 560] width 96 height 27
